Goal: Task Accomplishment & Management: Manage account settings

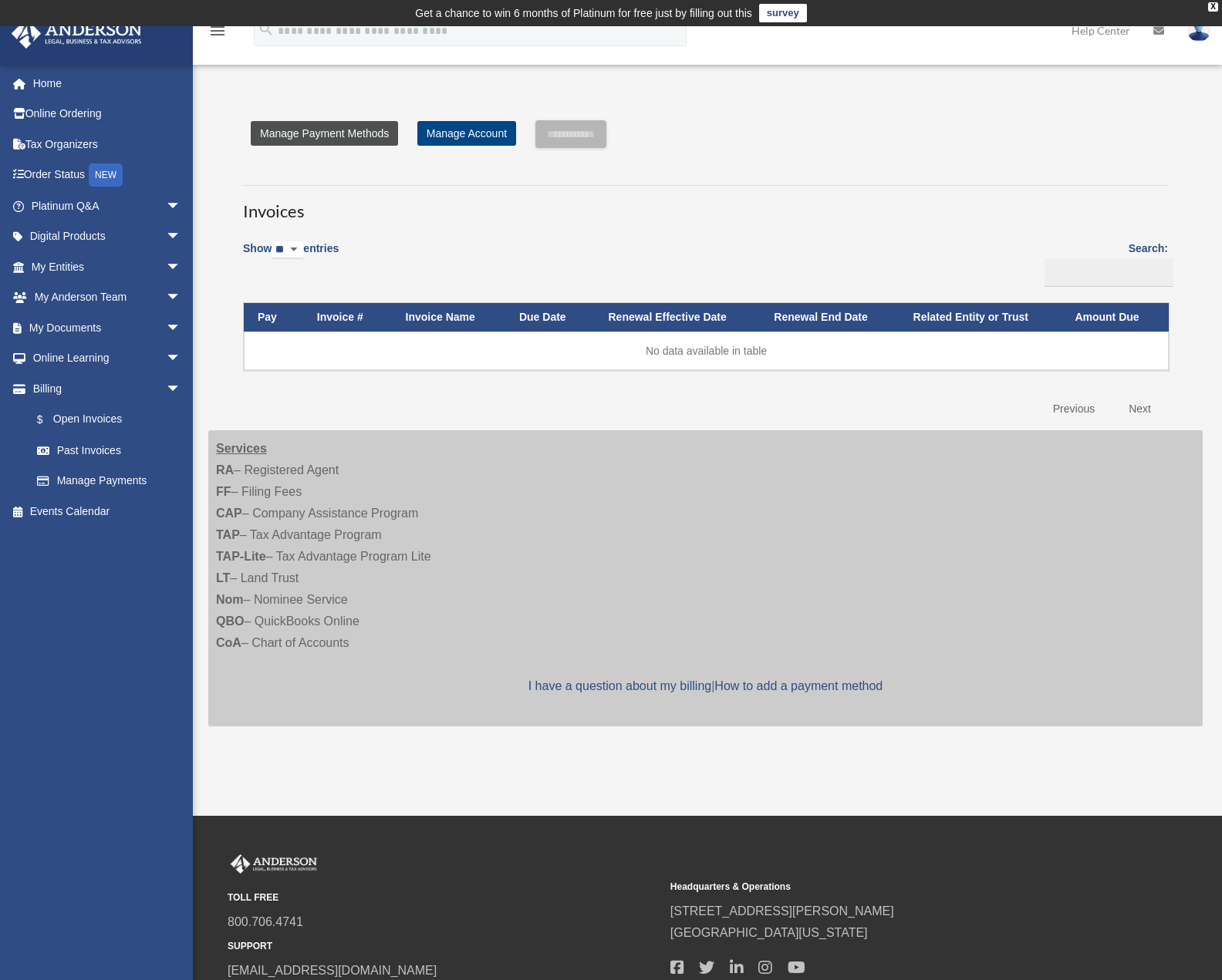
click at [348, 142] on link "Manage Payment Methods" at bounding box center [324, 133] width 147 height 25
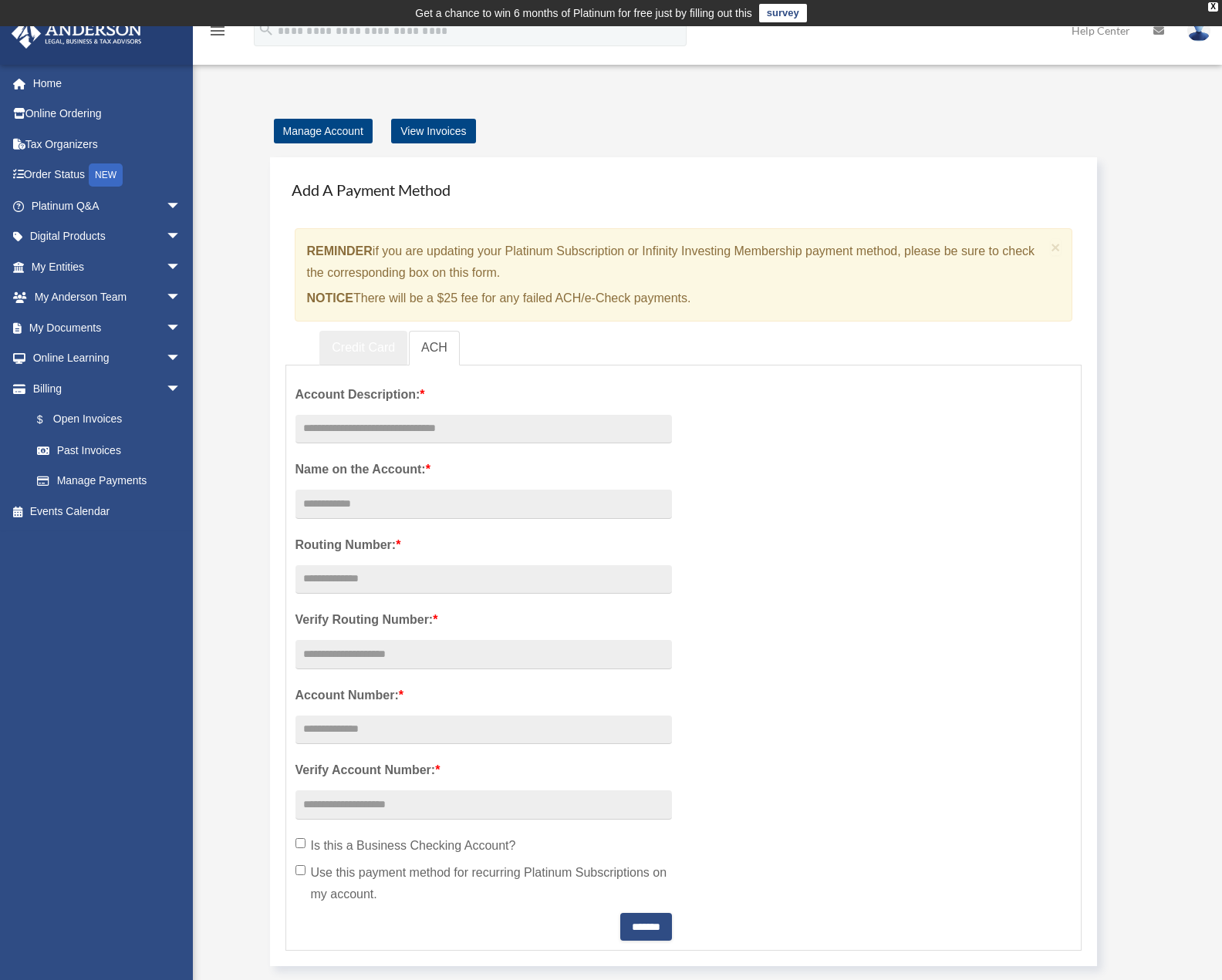
click at [378, 331] on link "Credit Card" at bounding box center [363, 348] width 88 height 35
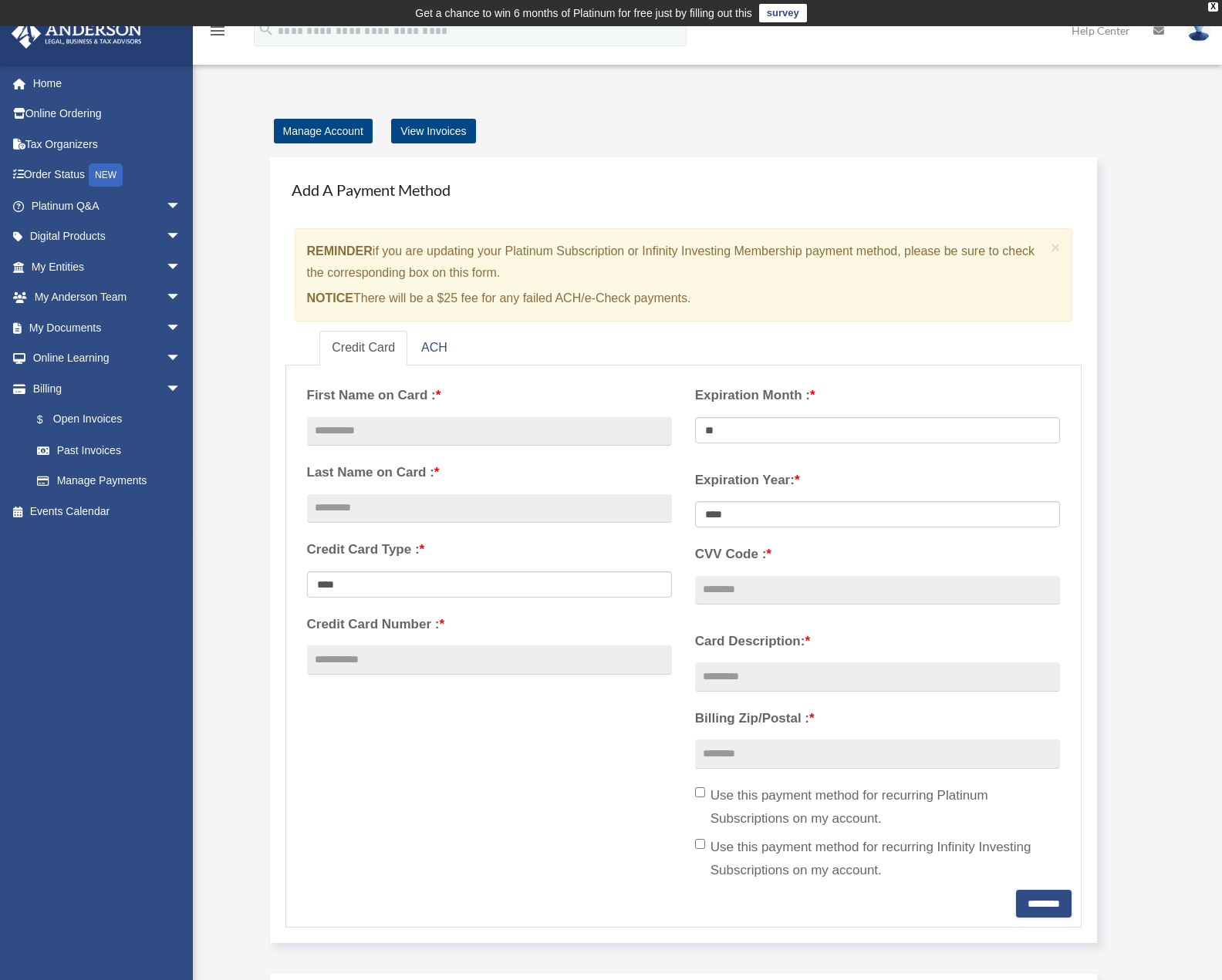
click at [619, 755] on div "**********" at bounding box center [683, 632] width 776 height 515
click at [589, 301] on p "NOTICE There will be a $25 fee for any failed ACH/e-Check payments." at bounding box center [676, 298] width 738 height 22
